Goal: Find specific page/section: Find specific page/section

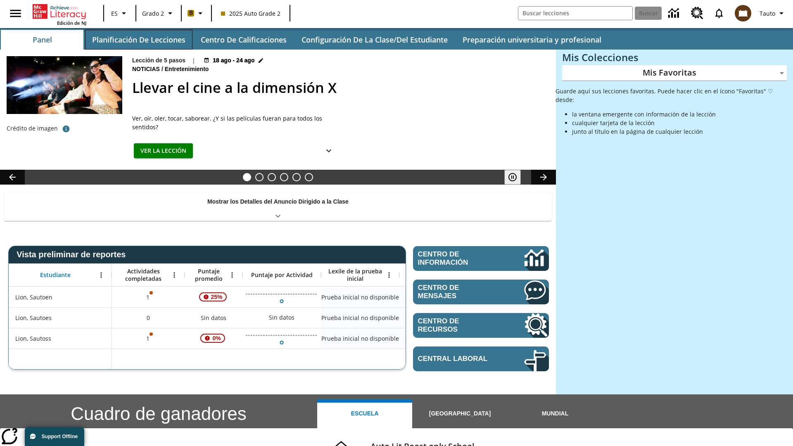
click at [138, 40] on button "Planificación de lecciones" at bounding box center [138, 40] width 107 height 20
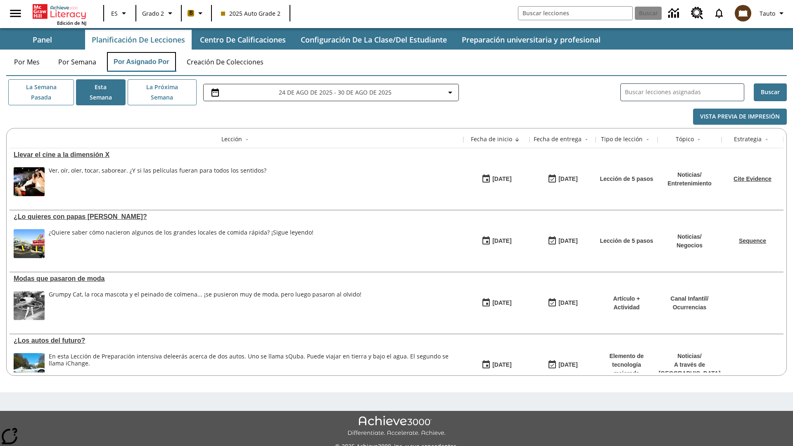
click at [142, 62] on button "Por asignado por" at bounding box center [141, 62] width 69 height 20
type input "El sueño de los animales"
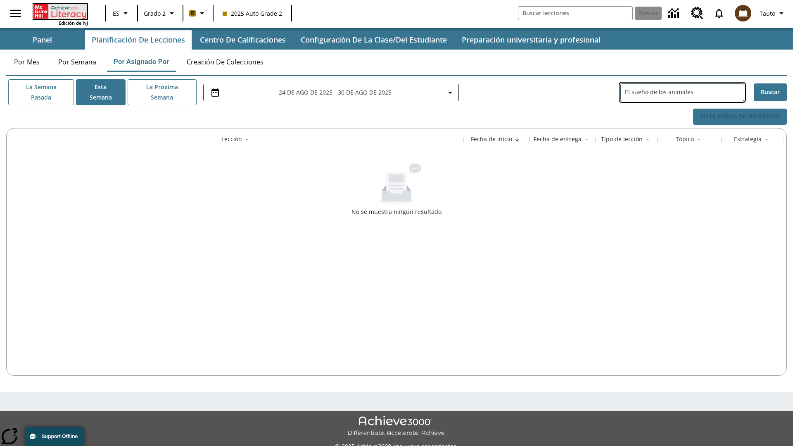
click at [59, 11] on icon "Portada" at bounding box center [60, 11] width 55 height 15
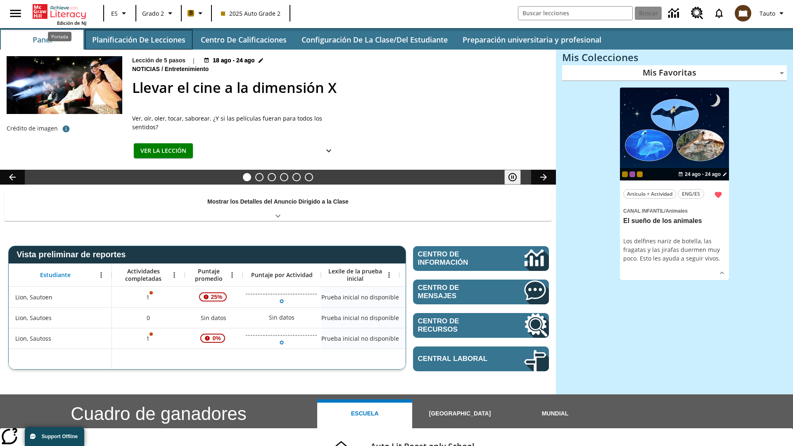
click at [138, 40] on button "Planificación de lecciones" at bounding box center [138, 40] width 107 height 20
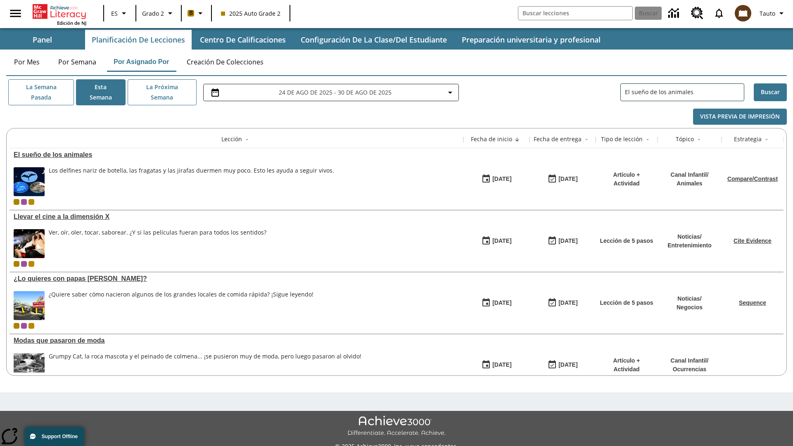
type input "El sueño de los animales"
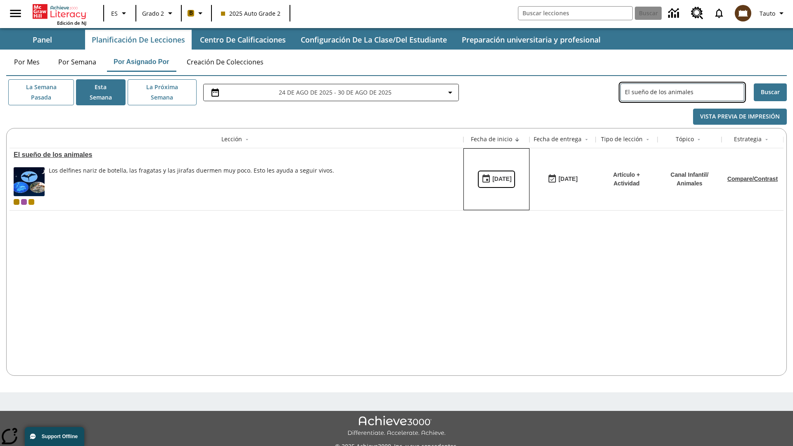
click at [496, 179] on div "[DATE]" at bounding box center [501, 179] width 19 height 10
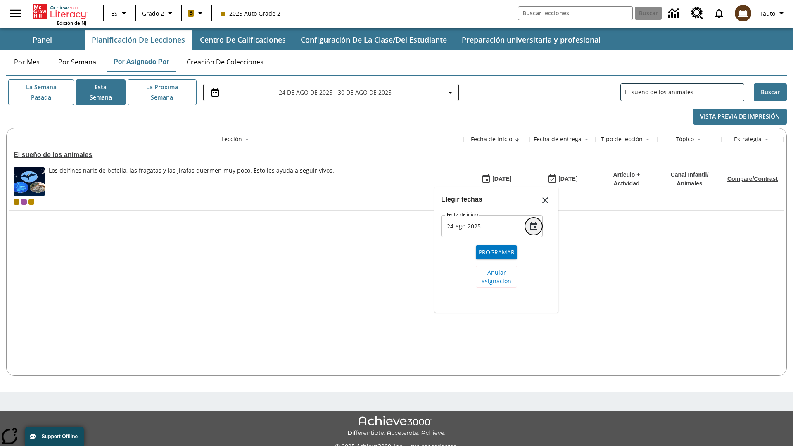
click at [534, 226] on icon "Choose date, selected date is 24 ago 2025" at bounding box center [533, 226] width 7 height 8
